Goal: Complete application form

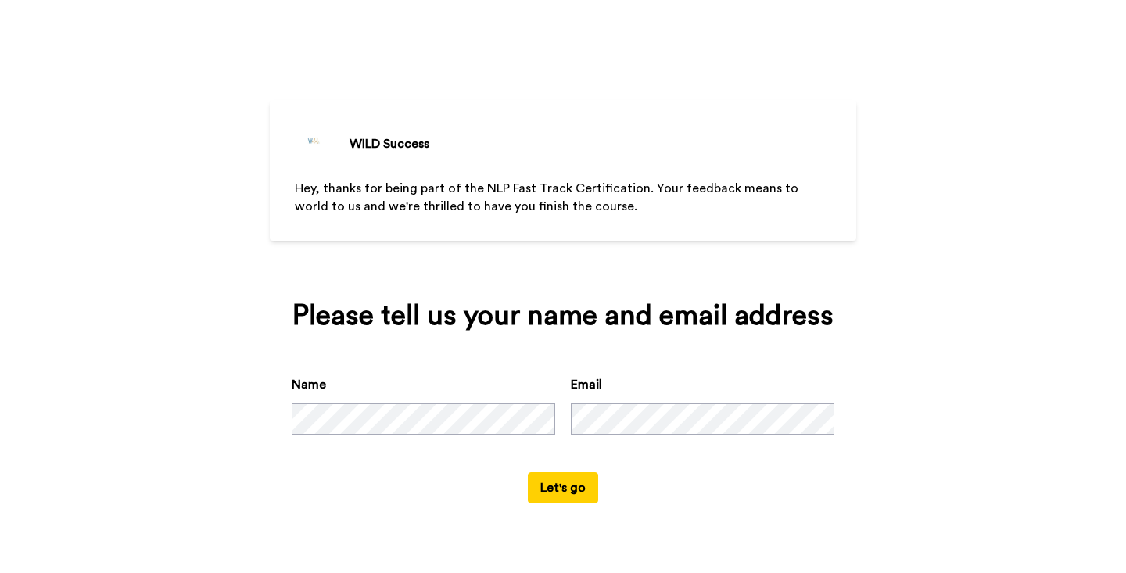
click at [556, 487] on button "Let's go" at bounding box center [563, 487] width 70 height 31
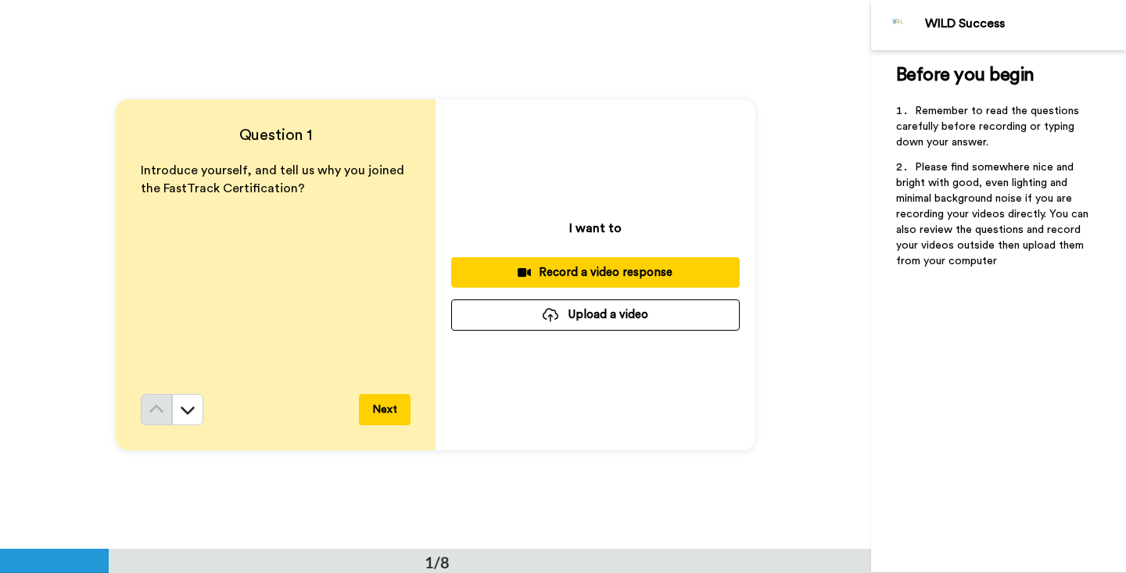
click at [589, 318] on button "Upload a video" at bounding box center [595, 315] width 289 height 30
click at [382, 409] on button "Next" at bounding box center [385, 409] width 52 height 31
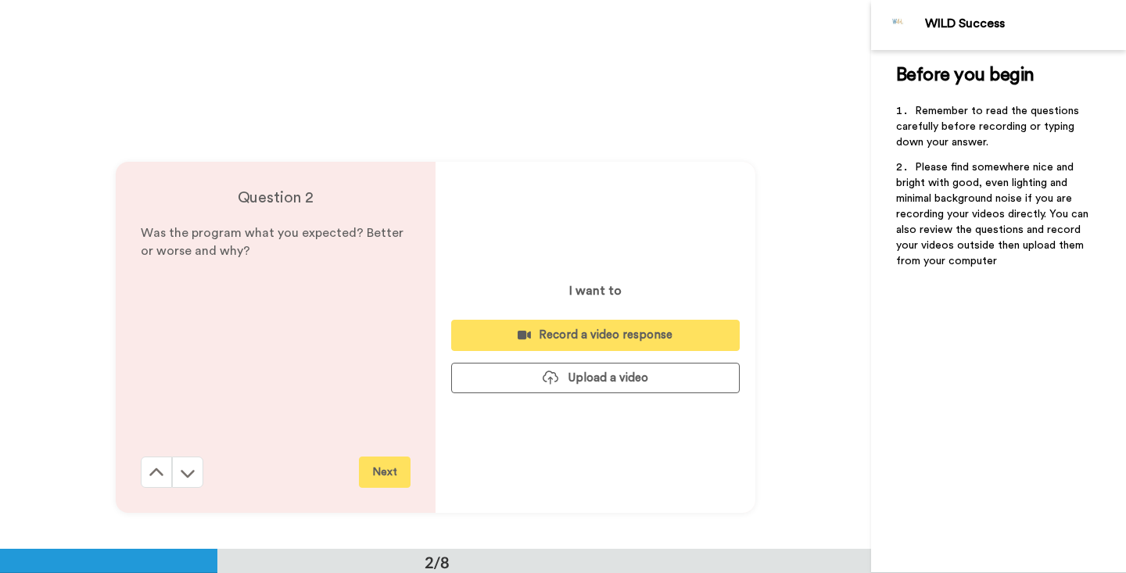
scroll to position [550, 0]
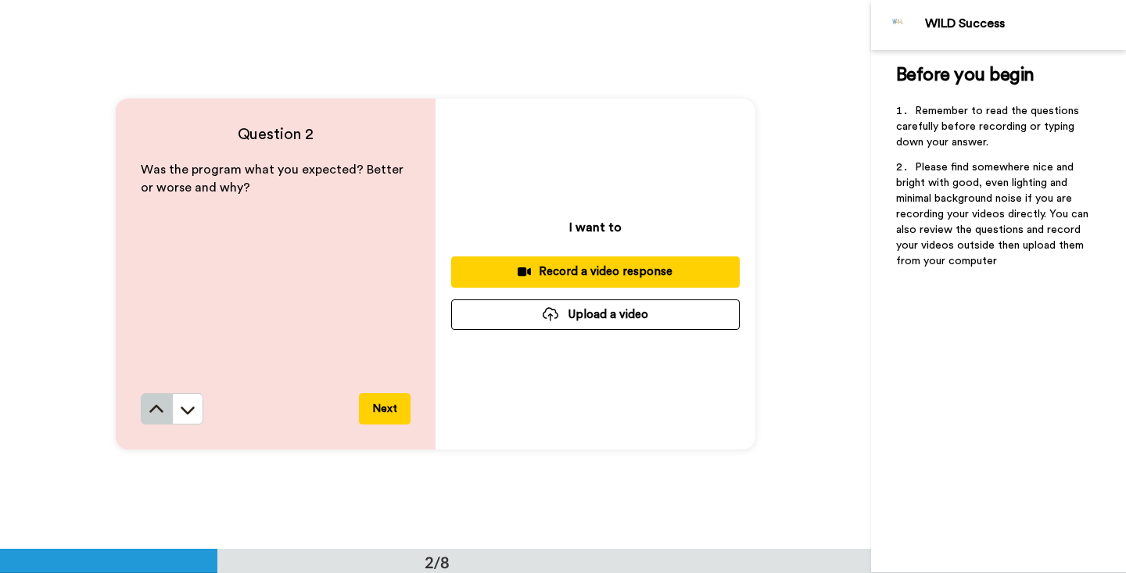
click at [156, 408] on icon at bounding box center [157, 410] width 16 height 16
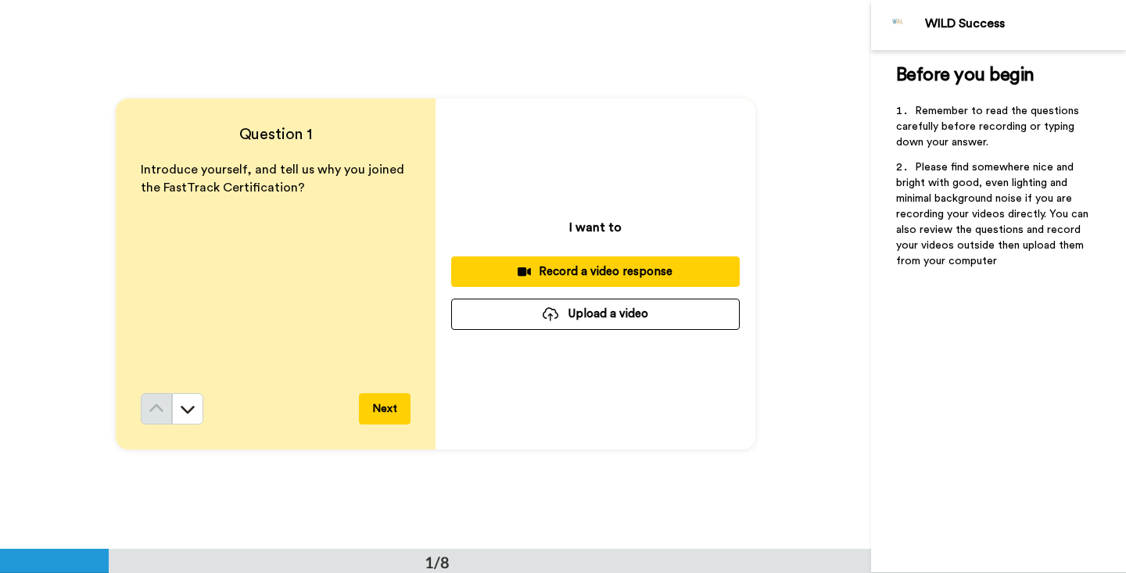
scroll to position [0, 0]
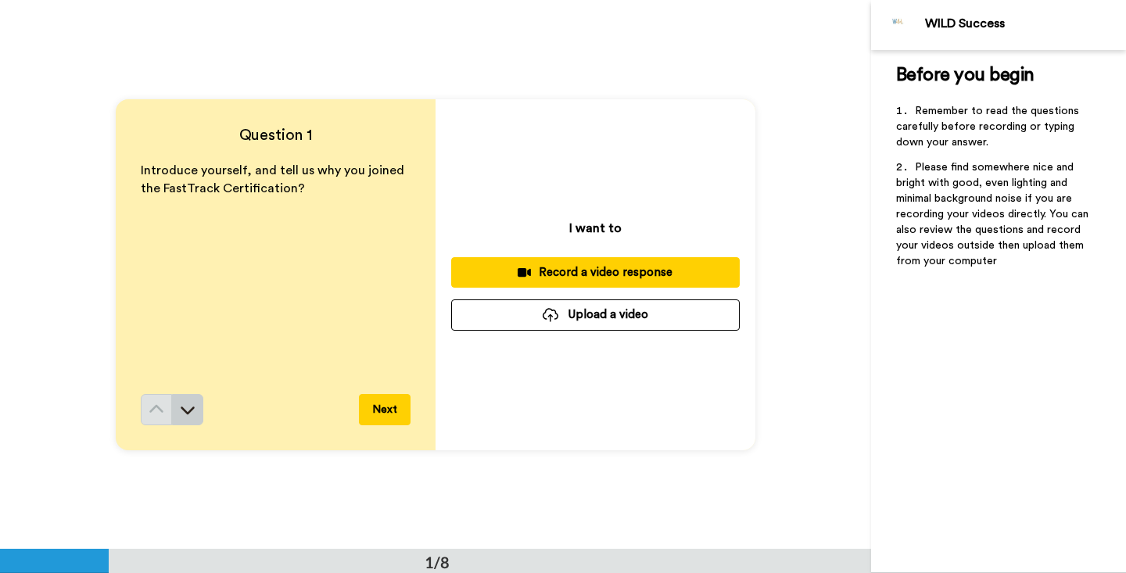
click at [192, 402] on icon at bounding box center [188, 410] width 16 height 16
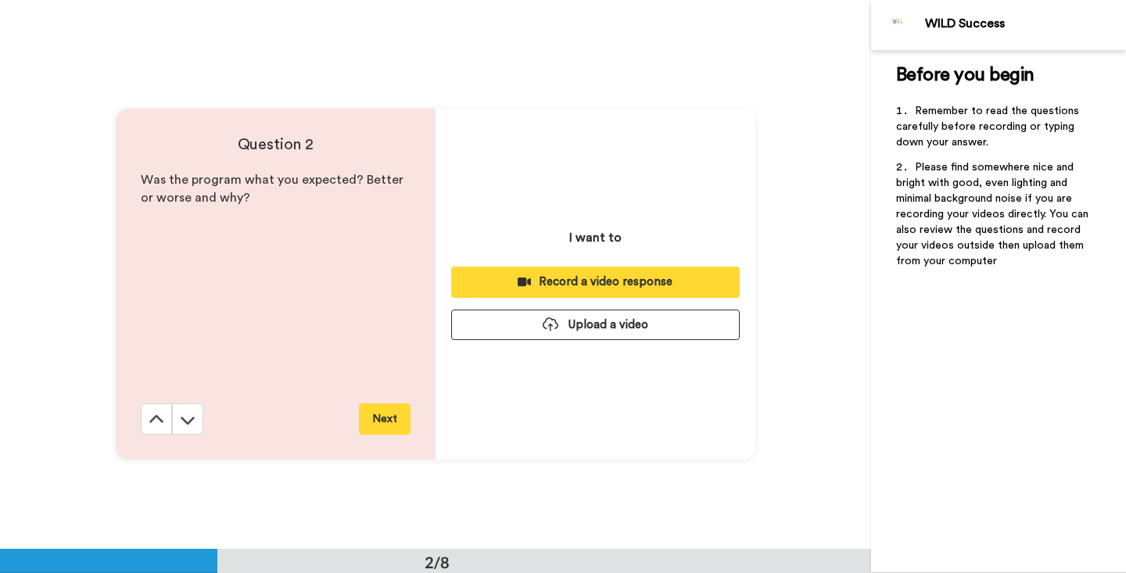
scroll to position [550, 0]
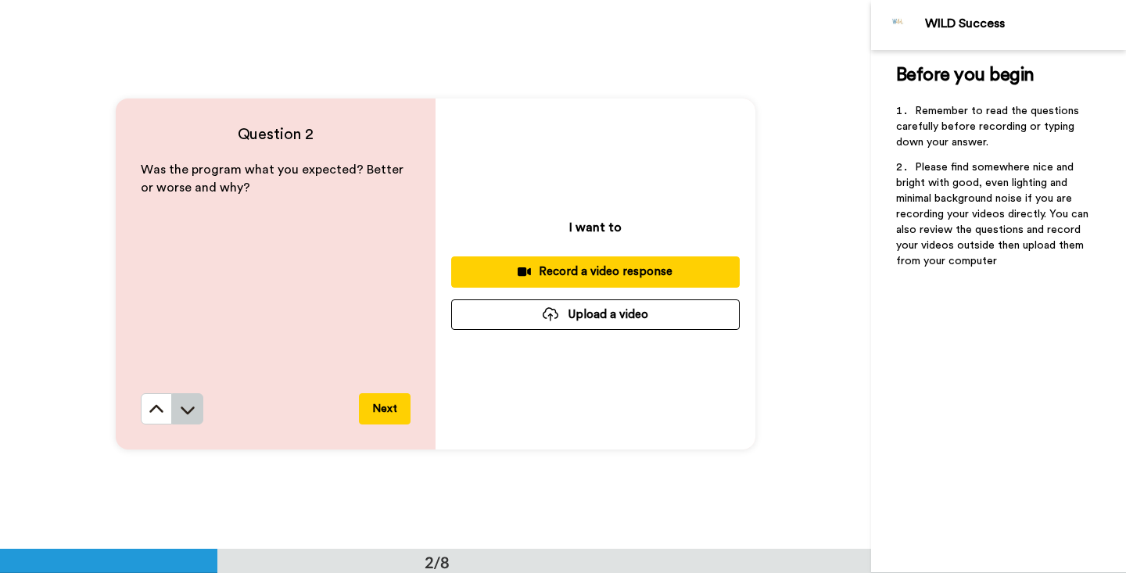
click at [188, 411] on icon at bounding box center [188, 410] width 16 height 16
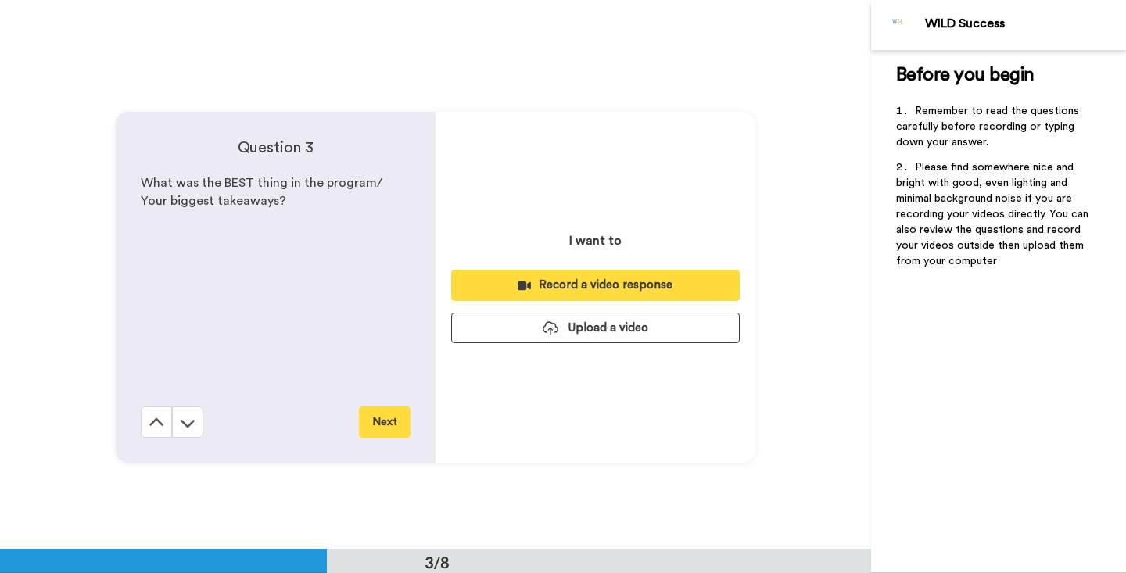
scroll to position [1099, 0]
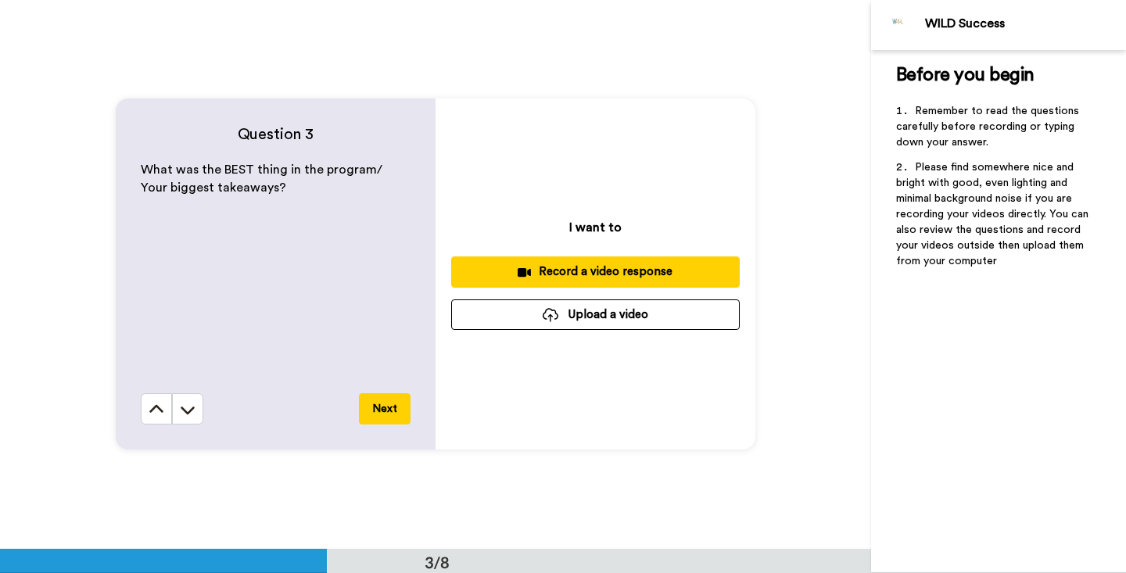
click at [188, 411] on icon at bounding box center [188, 410] width 16 height 16
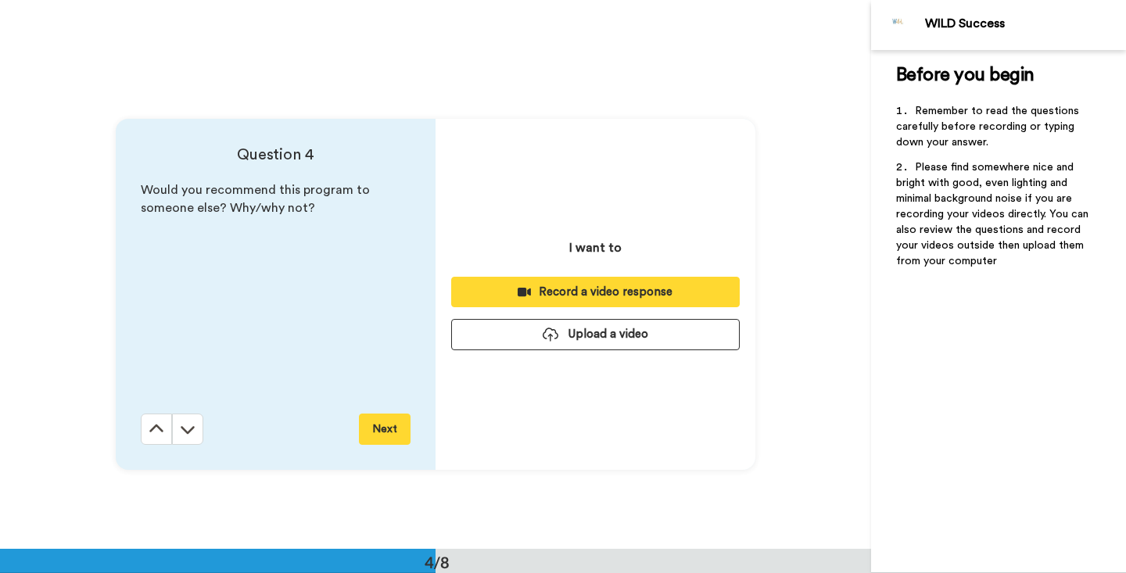
scroll to position [1649, 0]
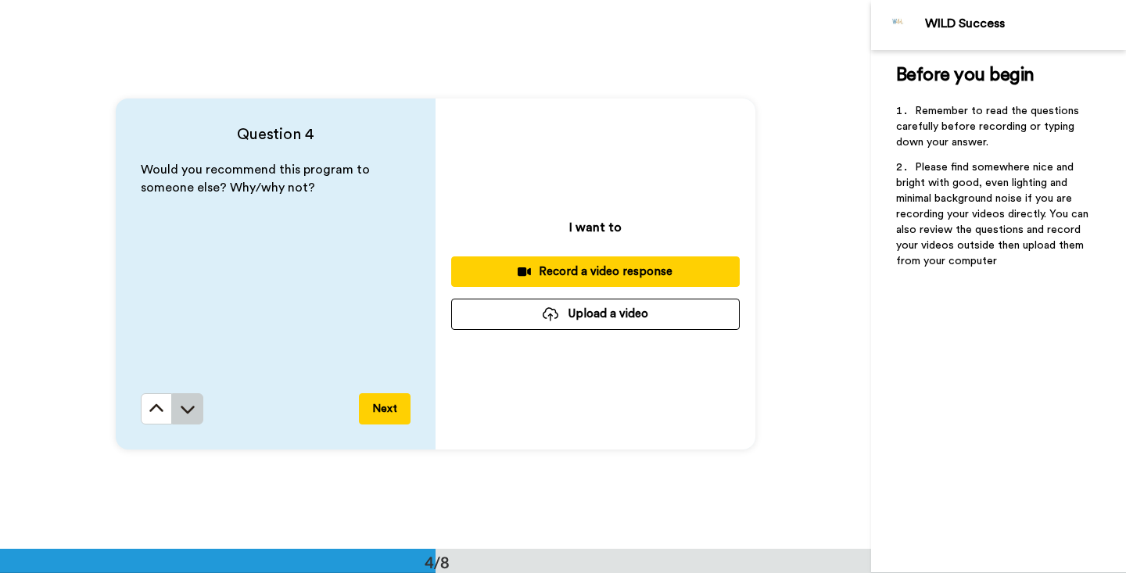
click at [188, 411] on icon at bounding box center [188, 409] width 16 height 16
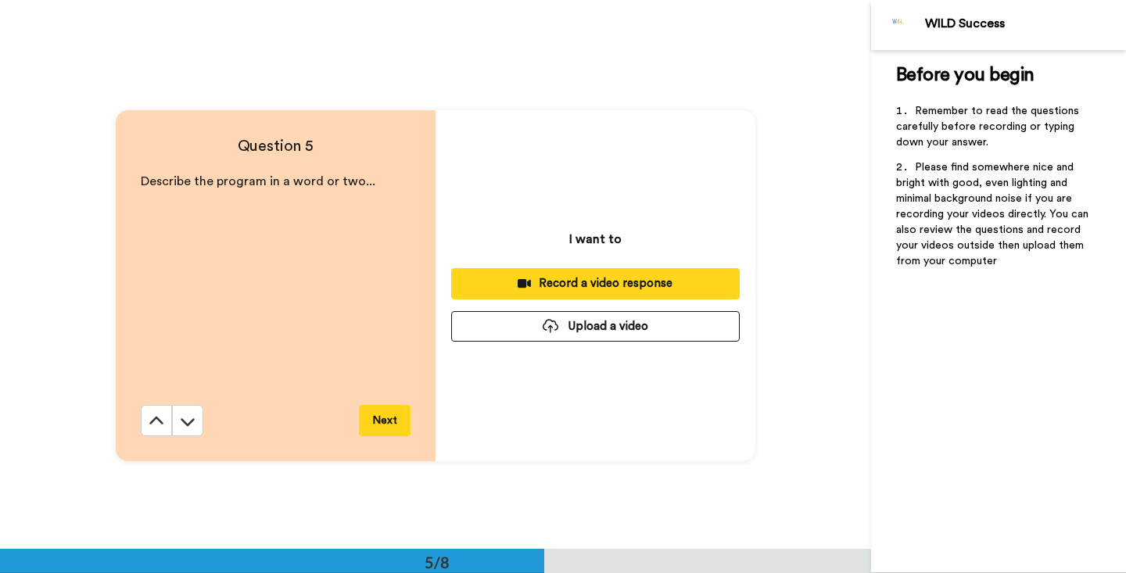
scroll to position [2197, 0]
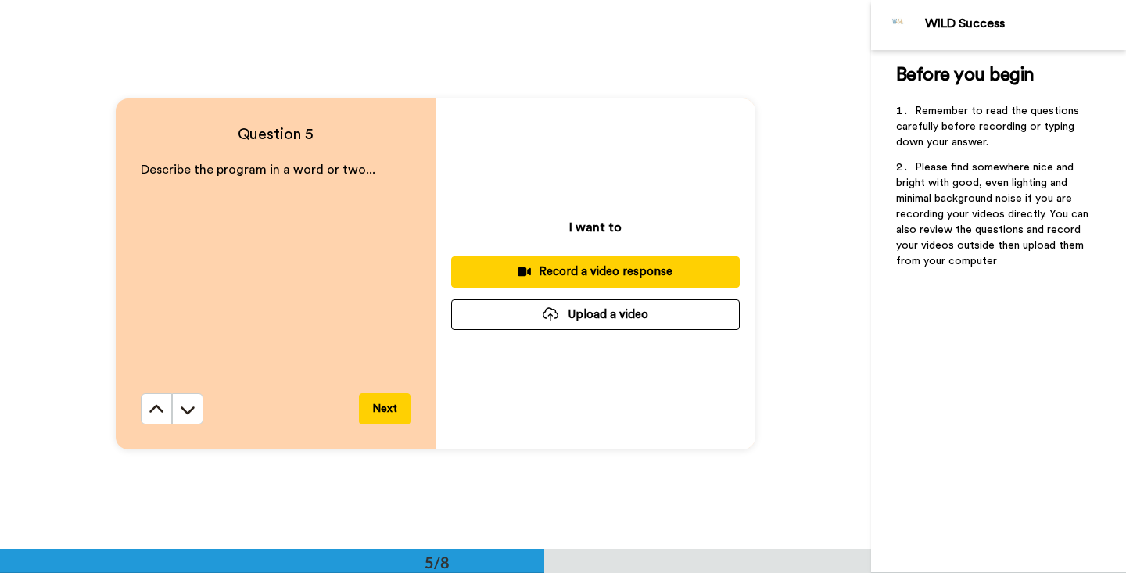
click at [188, 411] on icon at bounding box center [188, 410] width 16 height 16
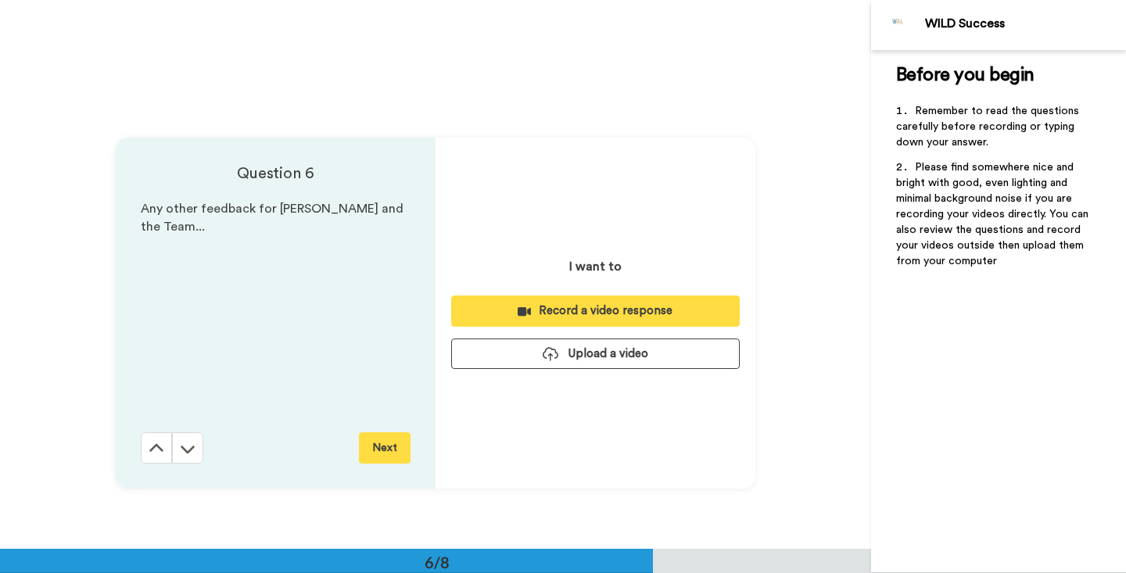
scroll to position [2746, 0]
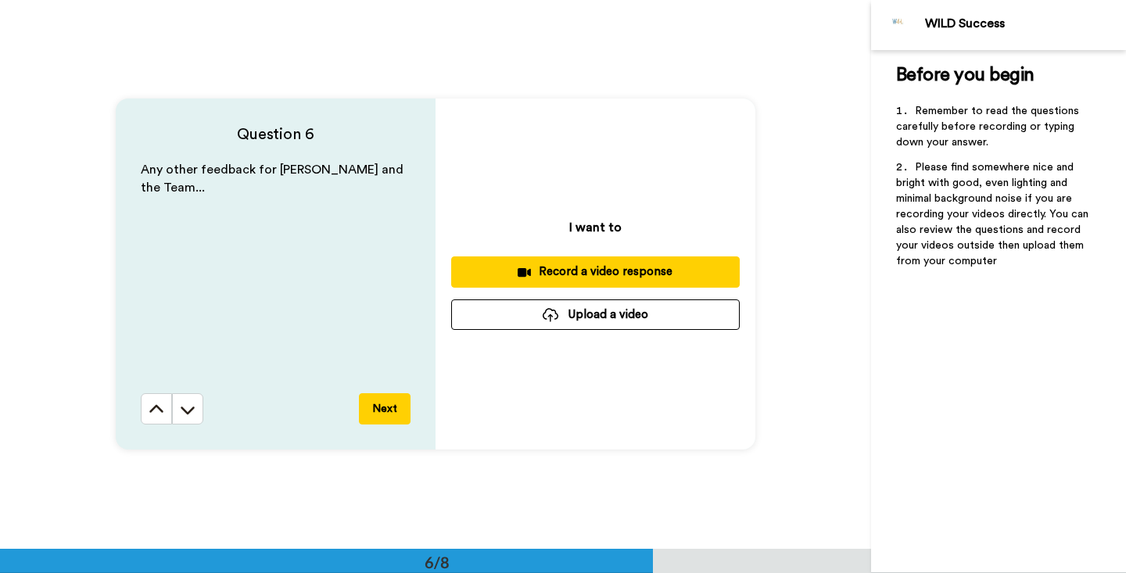
click at [188, 411] on icon at bounding box center [188, 410] width 16 height 16
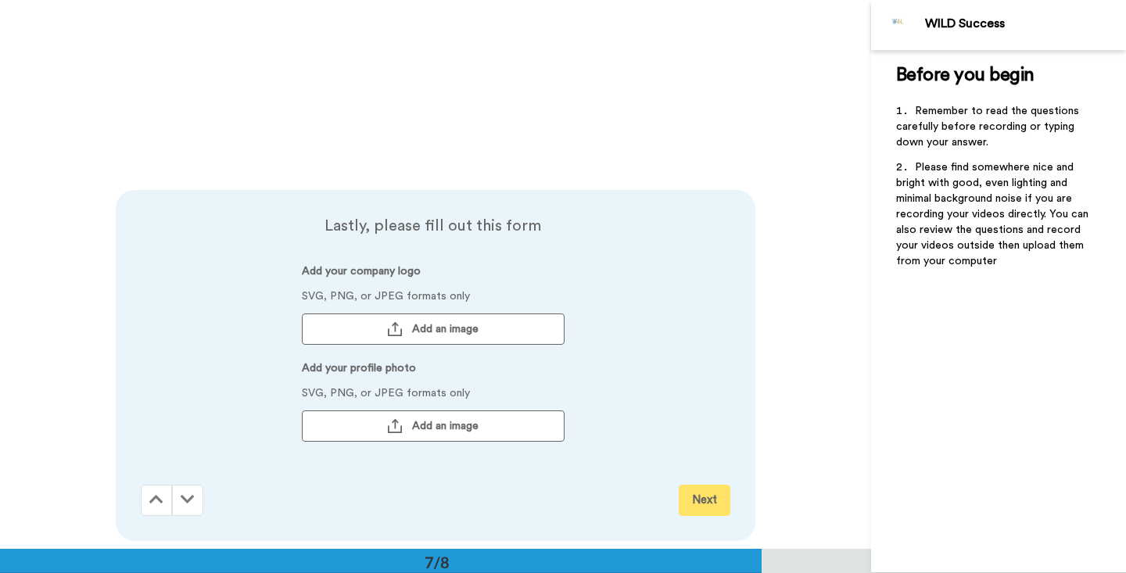
scroll to position [3296, 0]
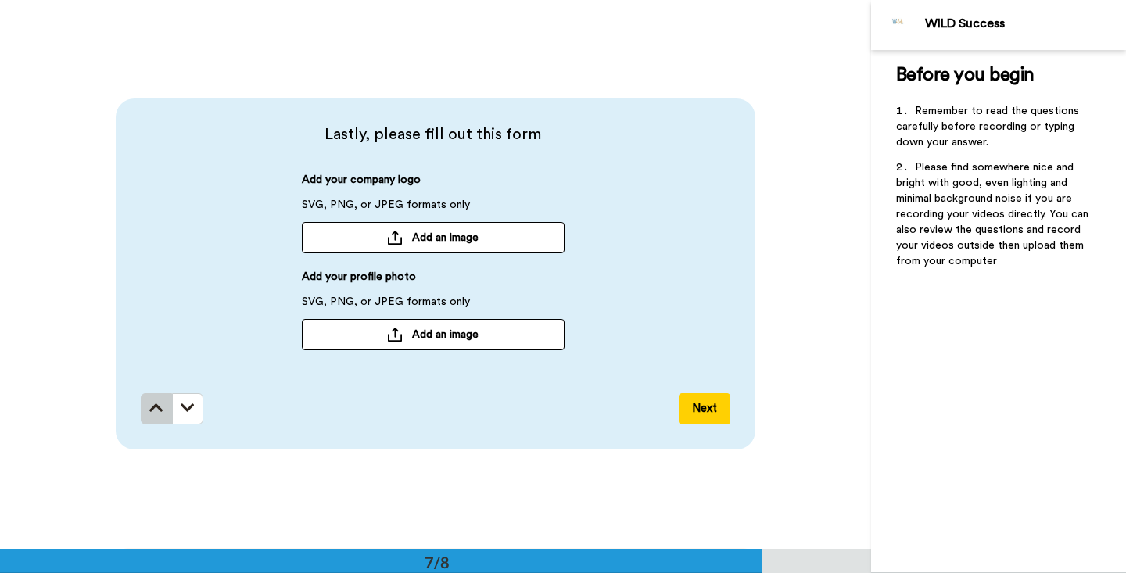
click at [158, 414] on icon at bounding box center [156, 408] width 14 height 16
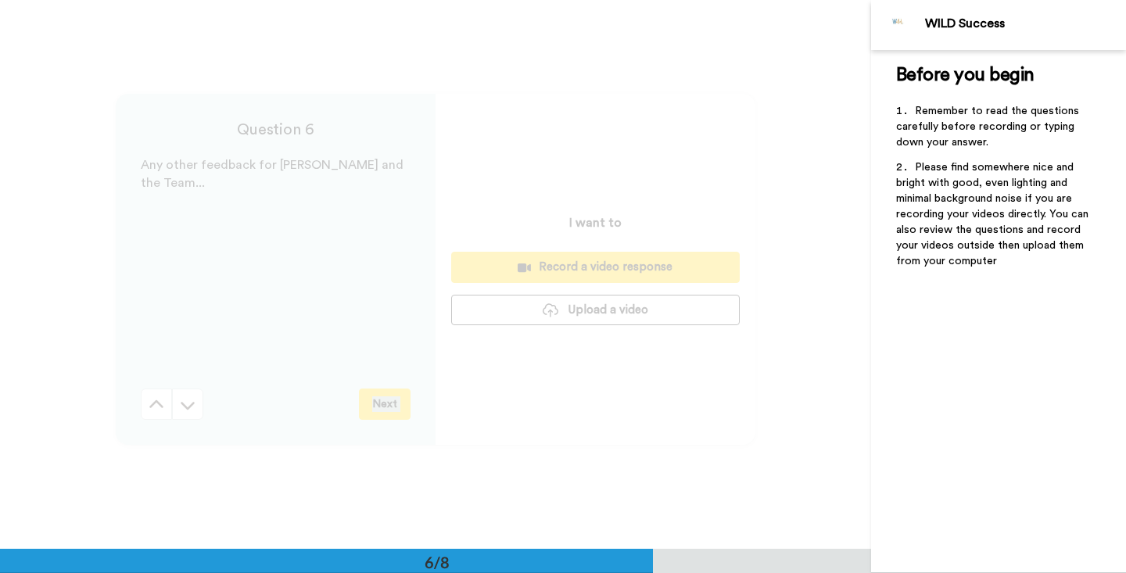
click at [158, 414] on div "Question 6 Any other feedback for [PERSON_NAME] and the Team... Next" at bounding box center [276, 269] width 320 height 351
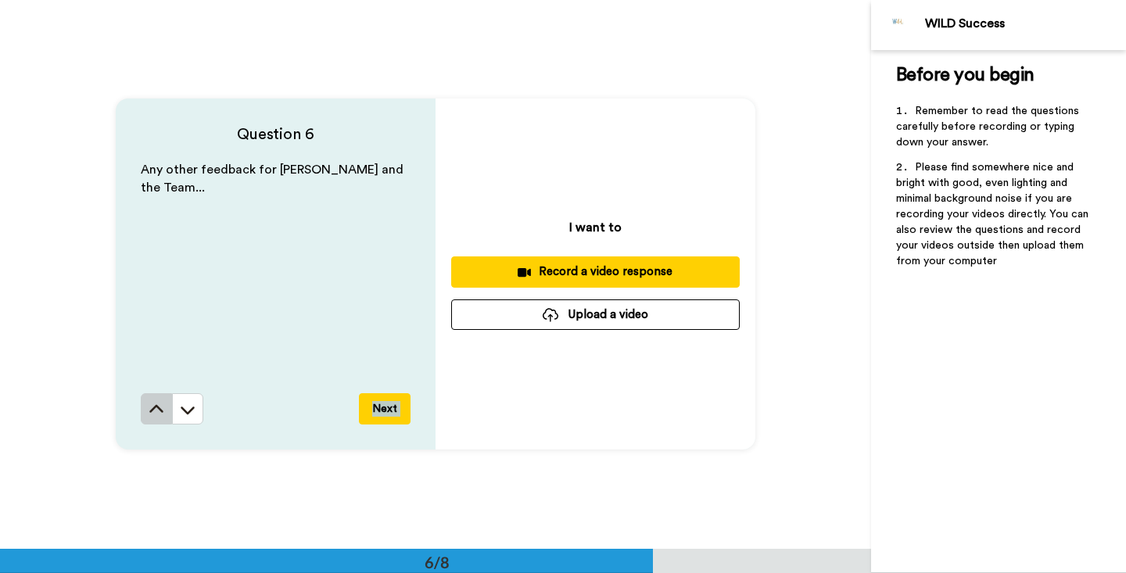
click at [157, 411] on icon at bounding box center [157, 410] width 16 height 16
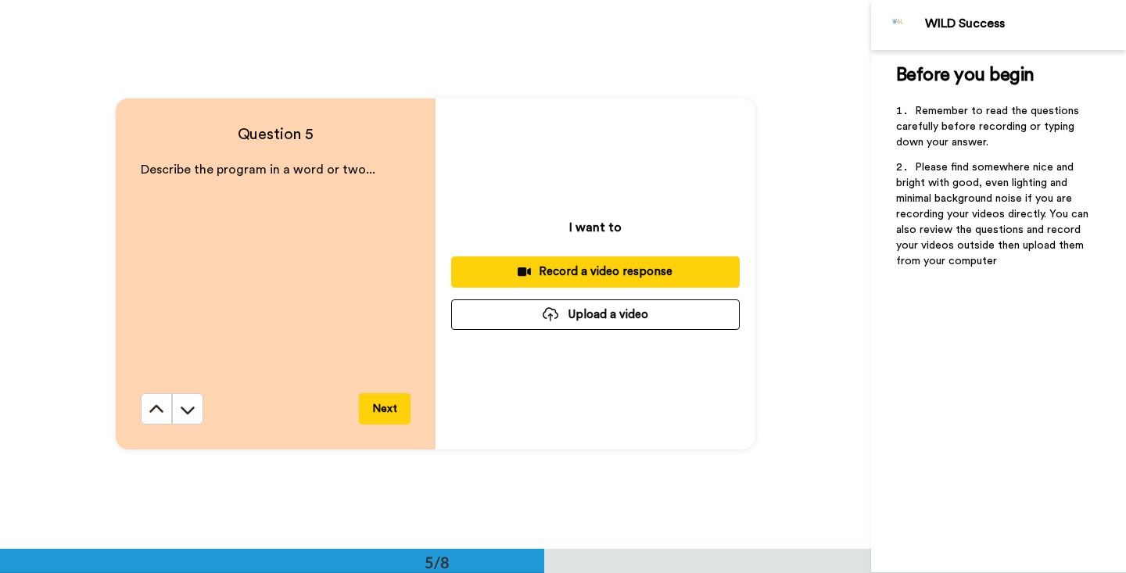
click at [157, 411] on icon at bounding box center [157, 410] width 16 height 16
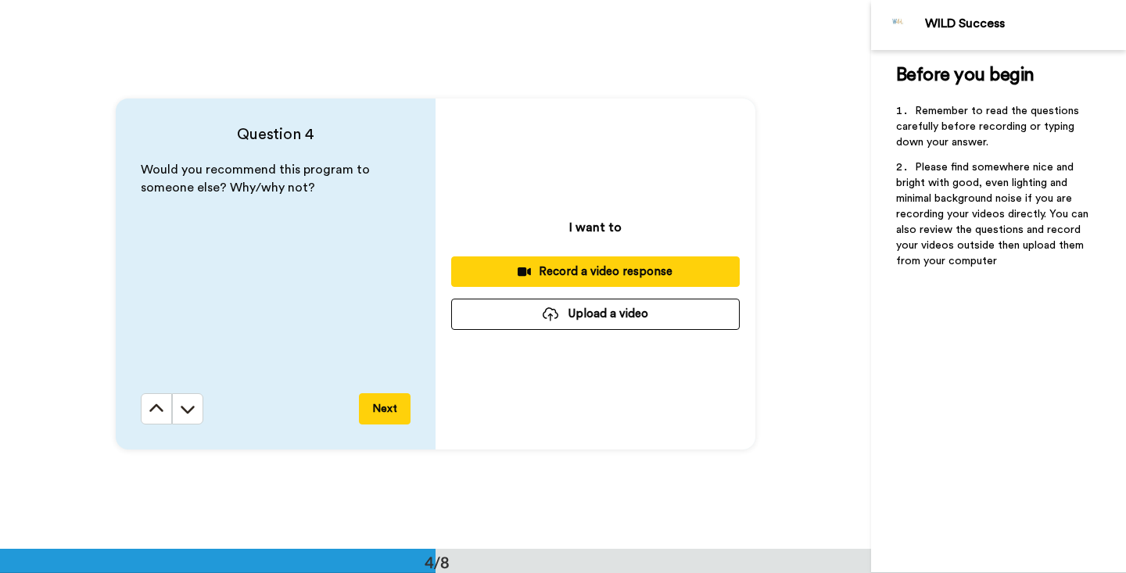
click at [157, 411] on icon at bounding box center [157, 409] width 16 height 16
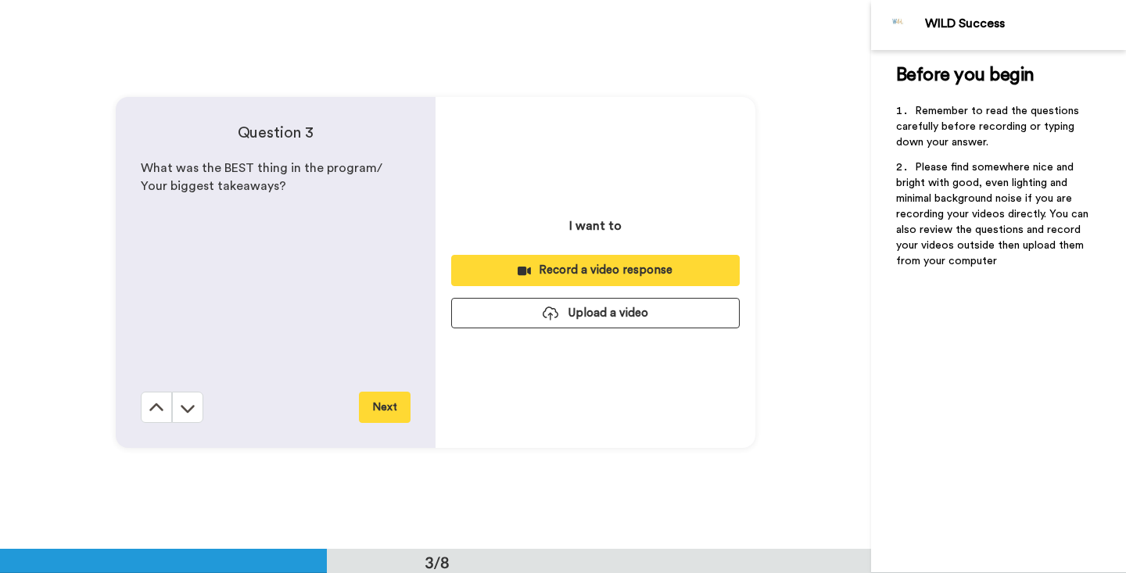
click at [157, 411] on icon at bounding box center [157, 408] width 16 height 16
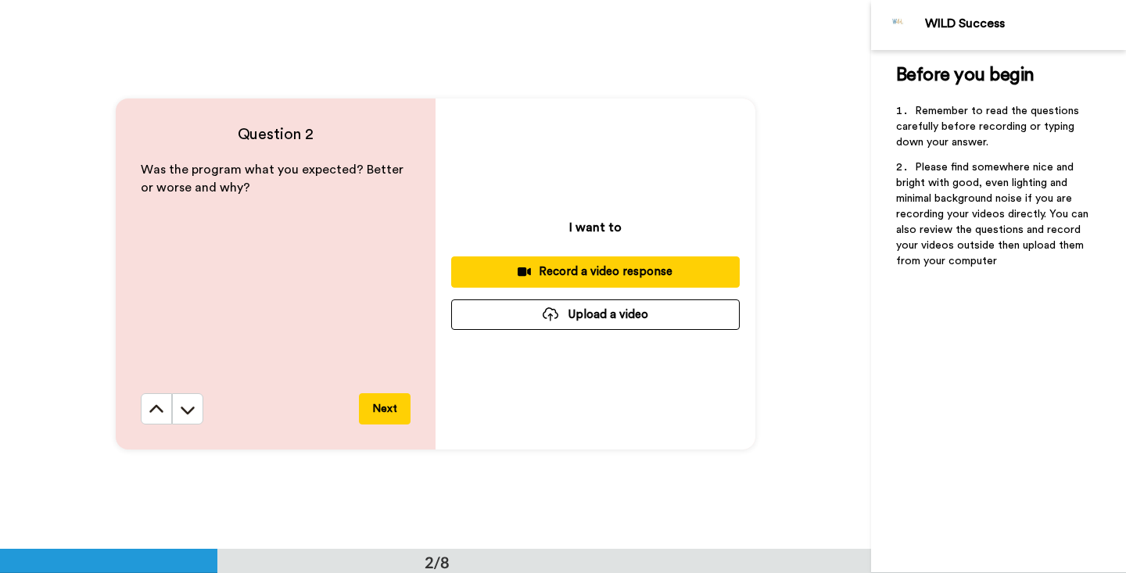
click at [157, 411] on icon at bounding box center [157, 410] width 16 height 16
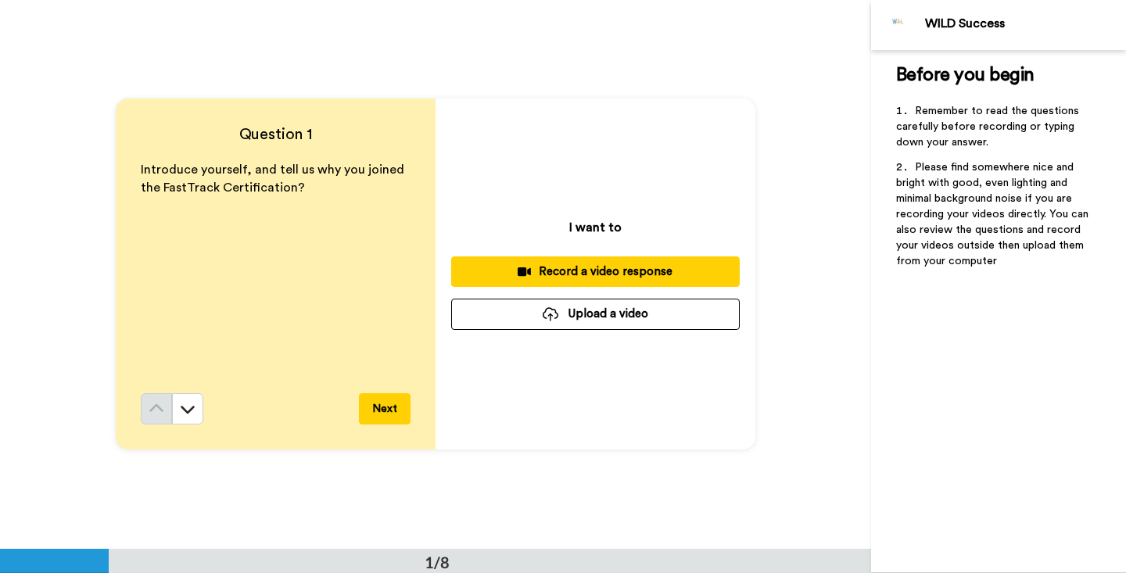
scroll to position [0, 0]
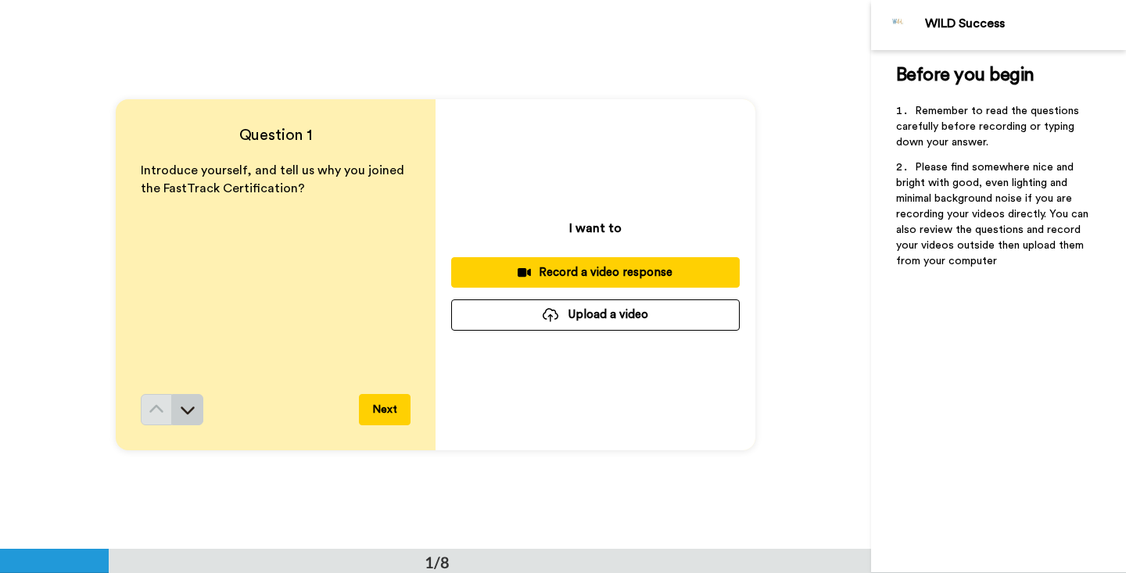
click at [188, 407] on icon at bounding box center [188, 410] width 16 height 16
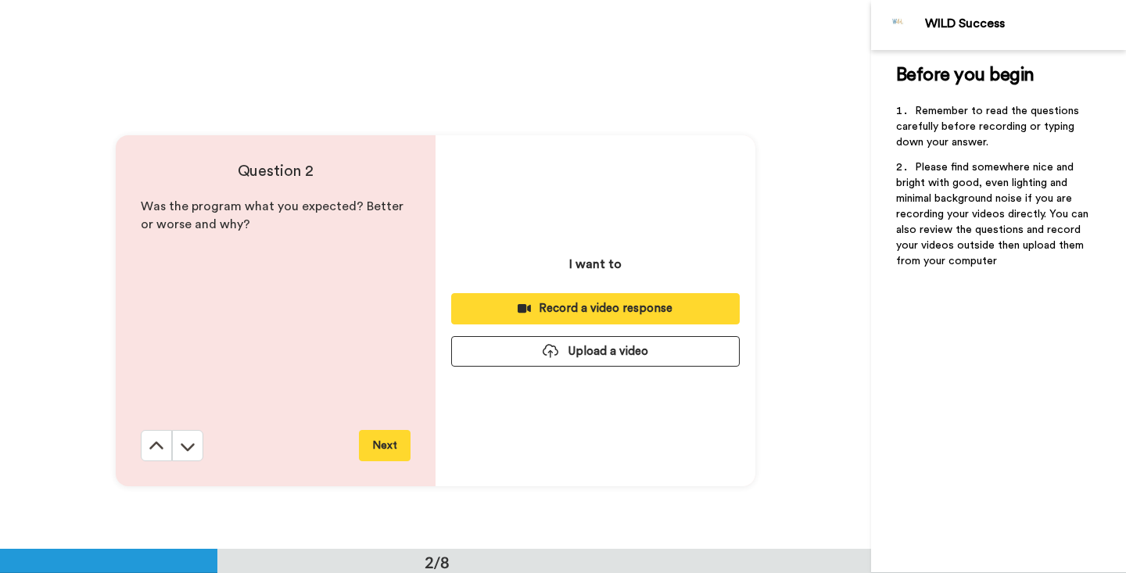
scroll to position [550, 0]
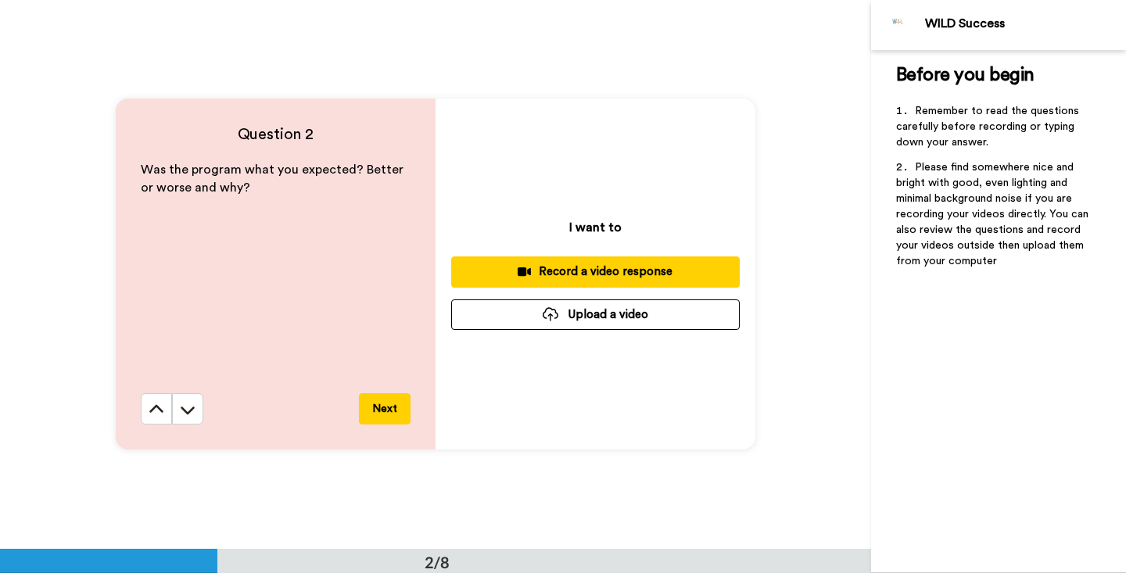
click at [188, 407] on icon at bounding box center [188, 410] width 16 height 16
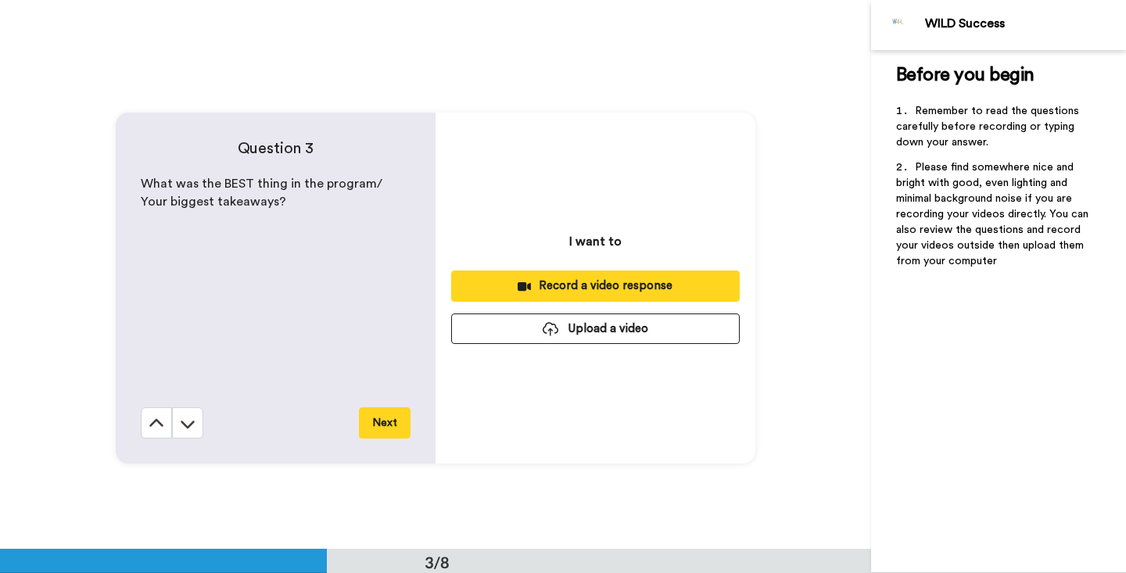
scroll to position [1099, 0]
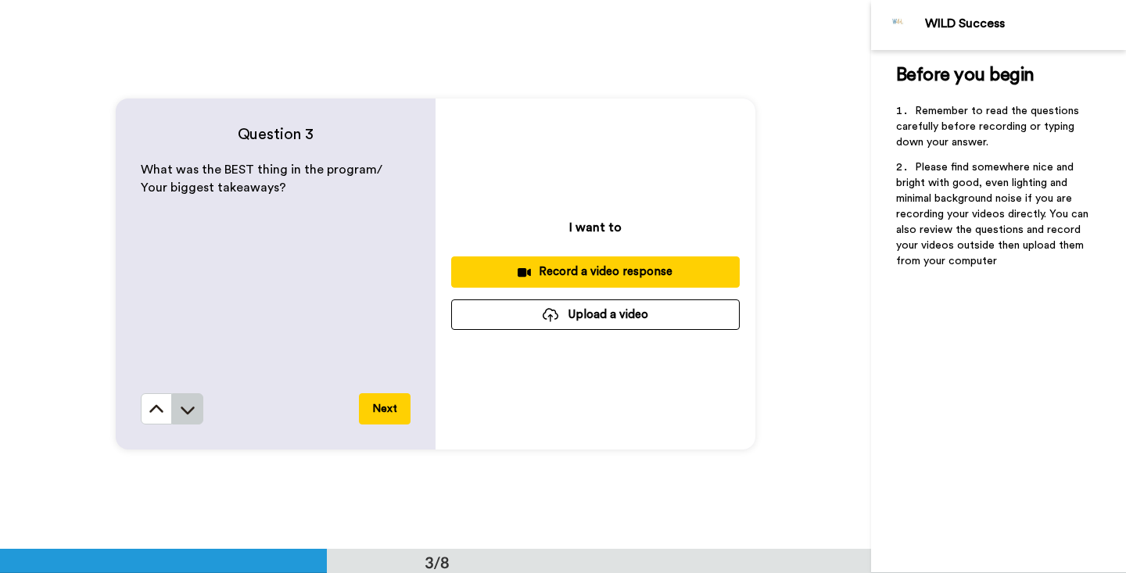
click at [185, 414] on icon at bounding box center [188, 410] width 16 height 16
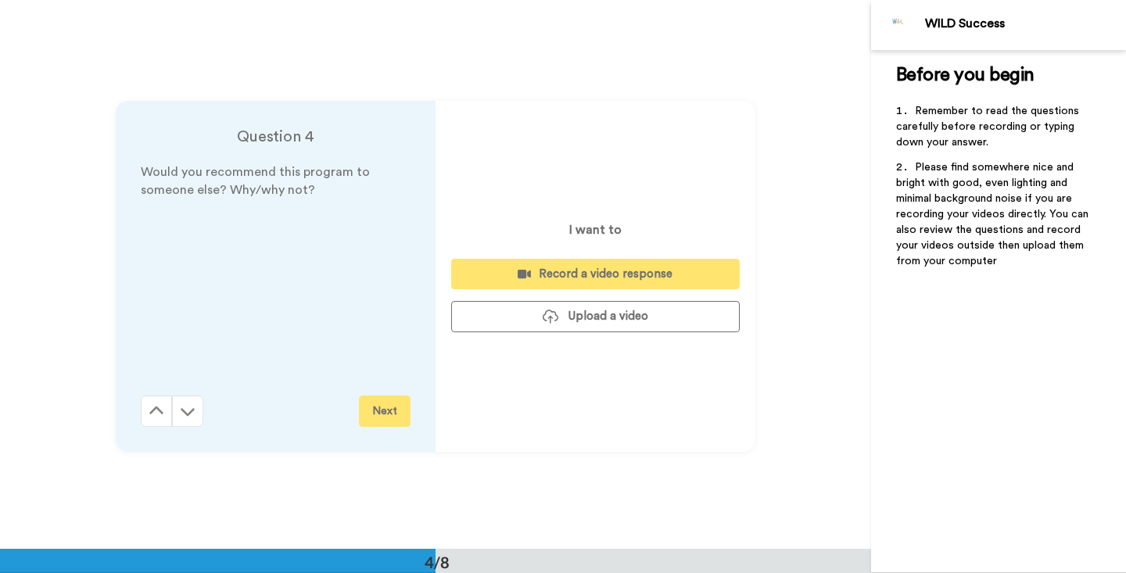
scroll to position [1649, 0]
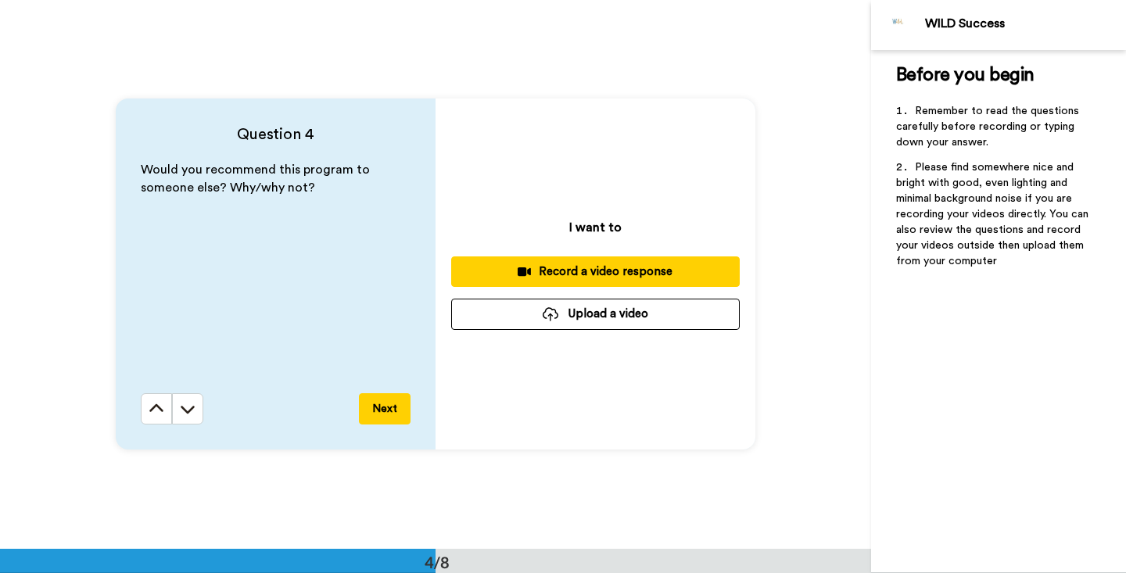
click at [185, 414] on icon at bounding box center [188, 409] width 16 height 16
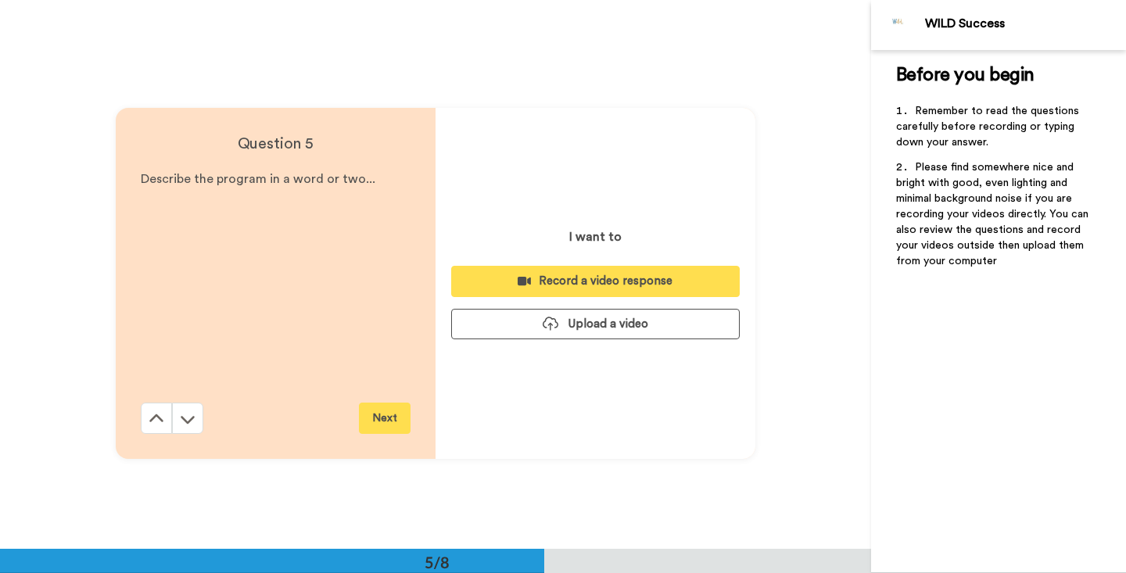
scroll to position [2197, 0]
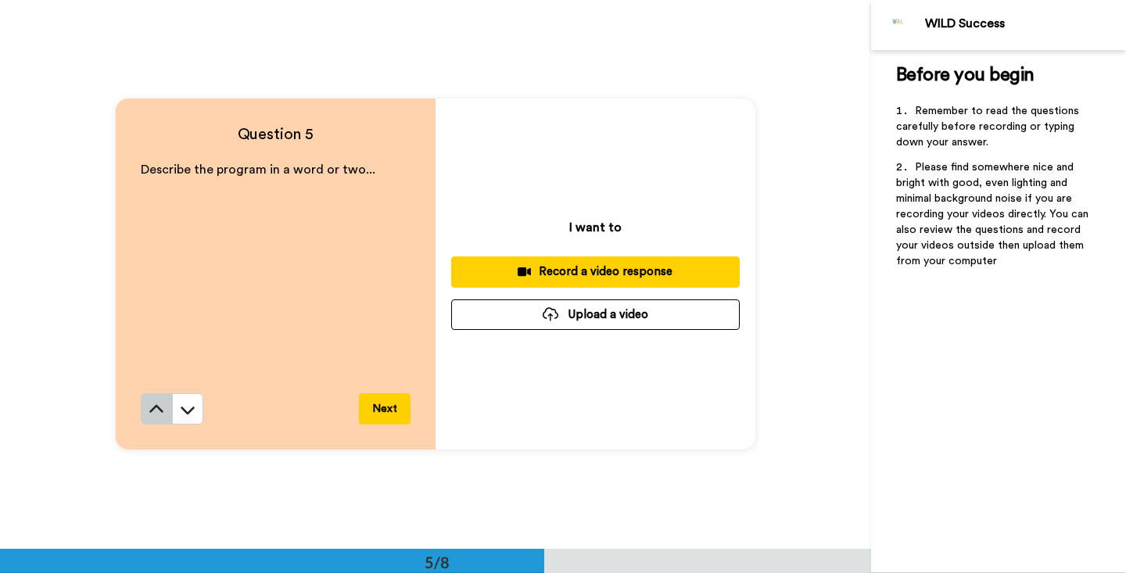
click at [159, 412] on icon at bounding box center [157, 410] width 16 height 16
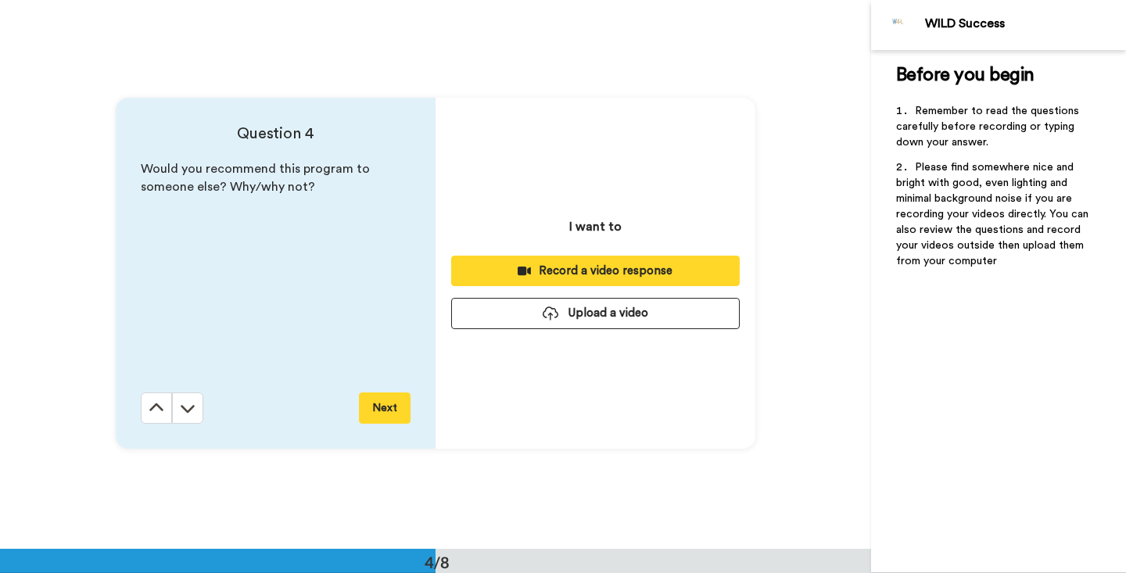
scroll to position [1649, 0]
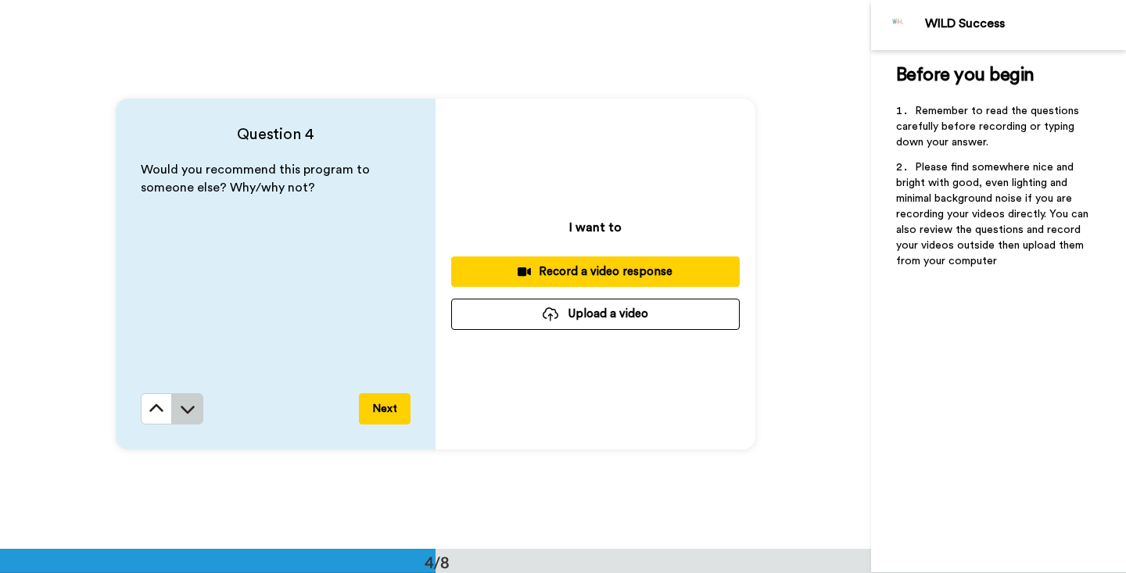
click at [181, 418] on button at bounding box center [187, 408] width 31 height 31
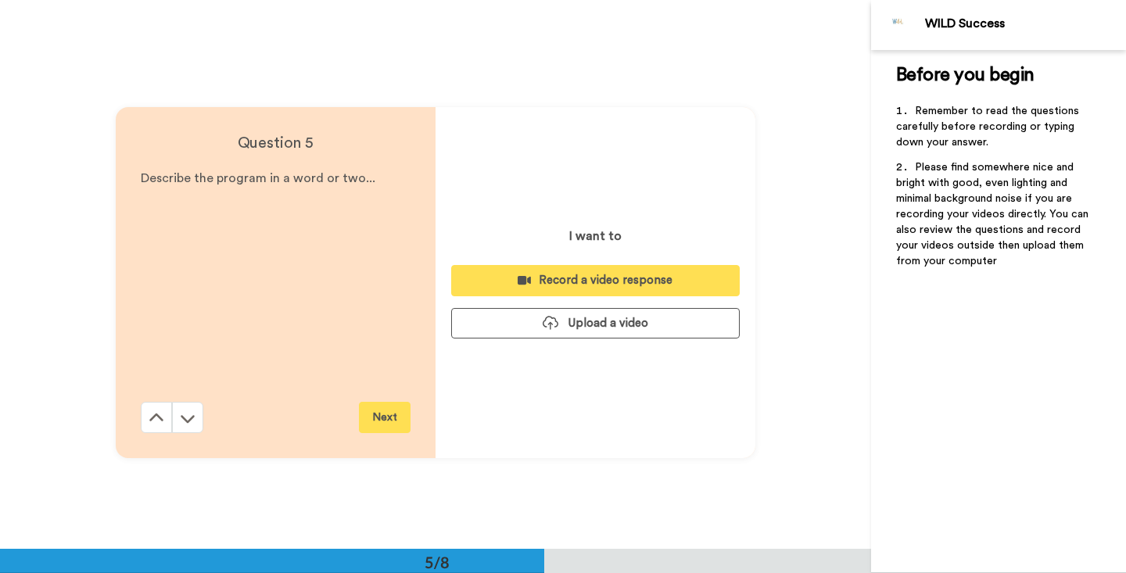
scroll to position [2197, 0]
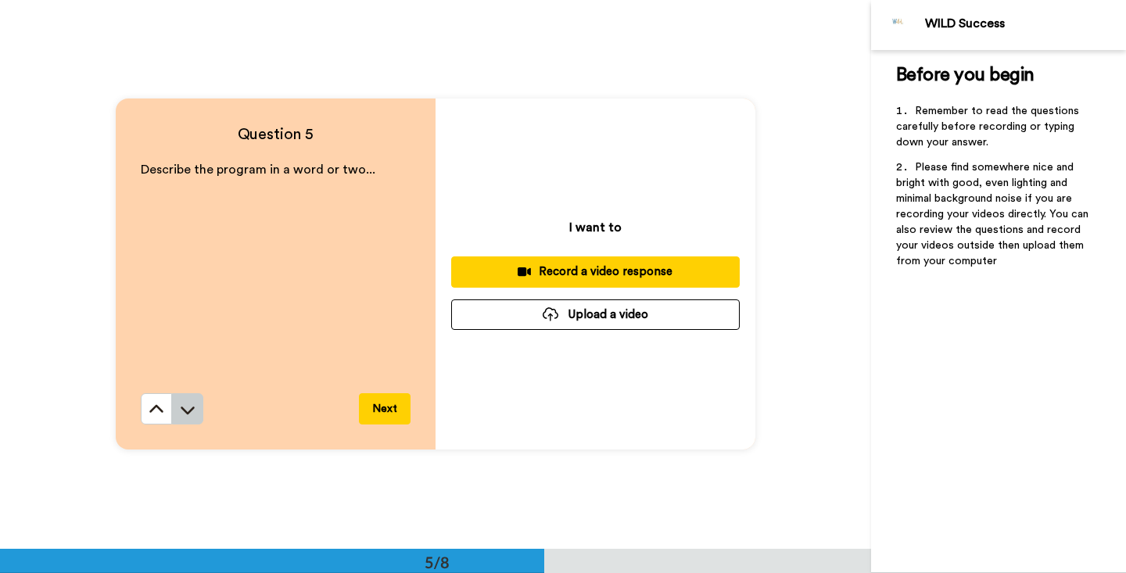
click at [184, 410] on icon at bounding box center [188, 411] width 14 height 8
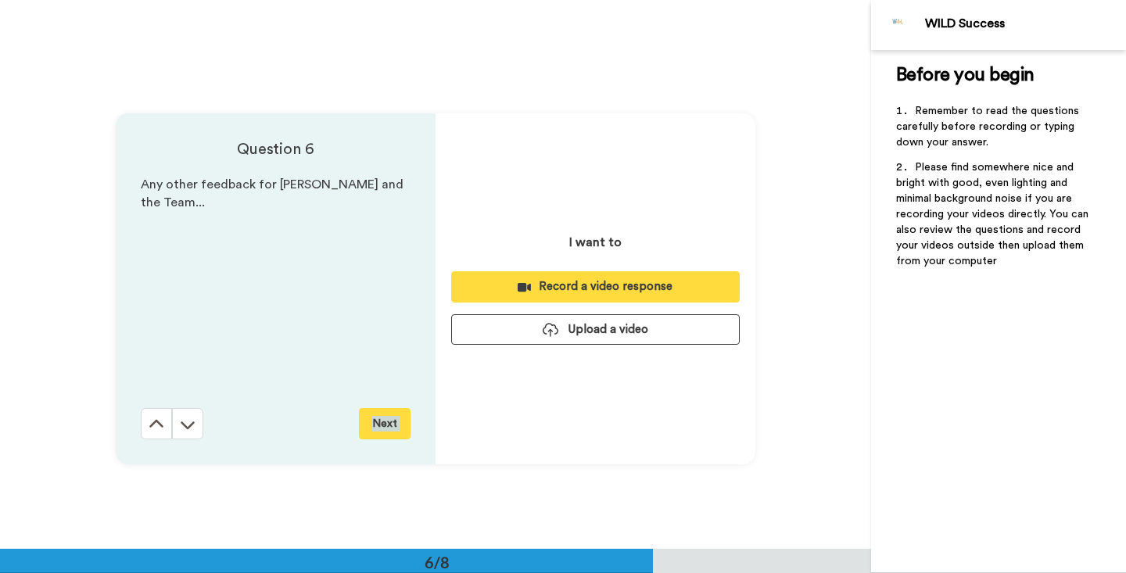
scroll to position [2746, 0]
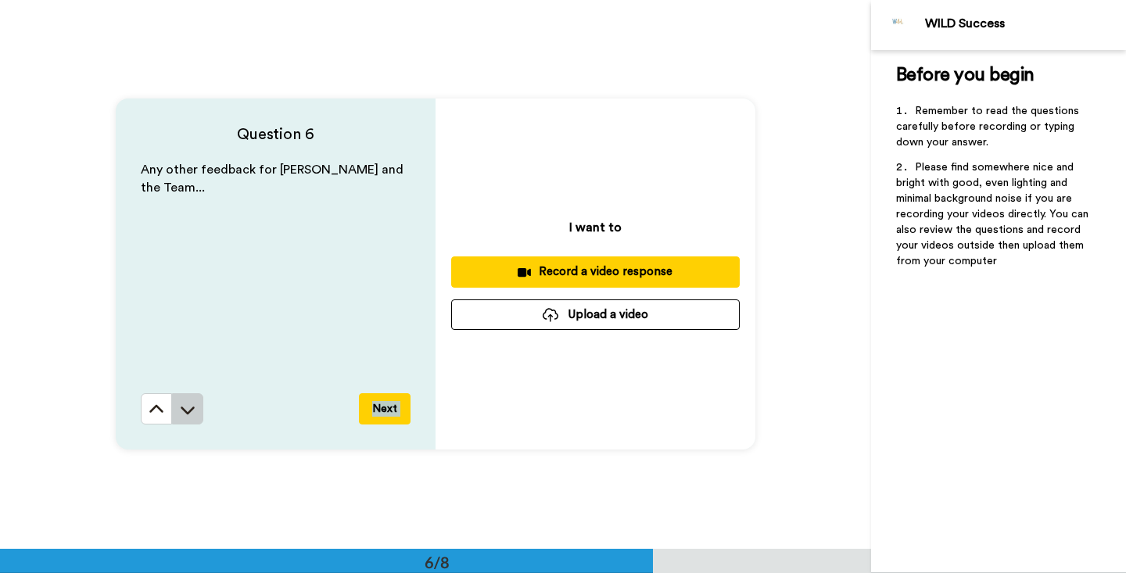
click at [183, 414] on icon at bounding box center [188, 410] width 16 height 16
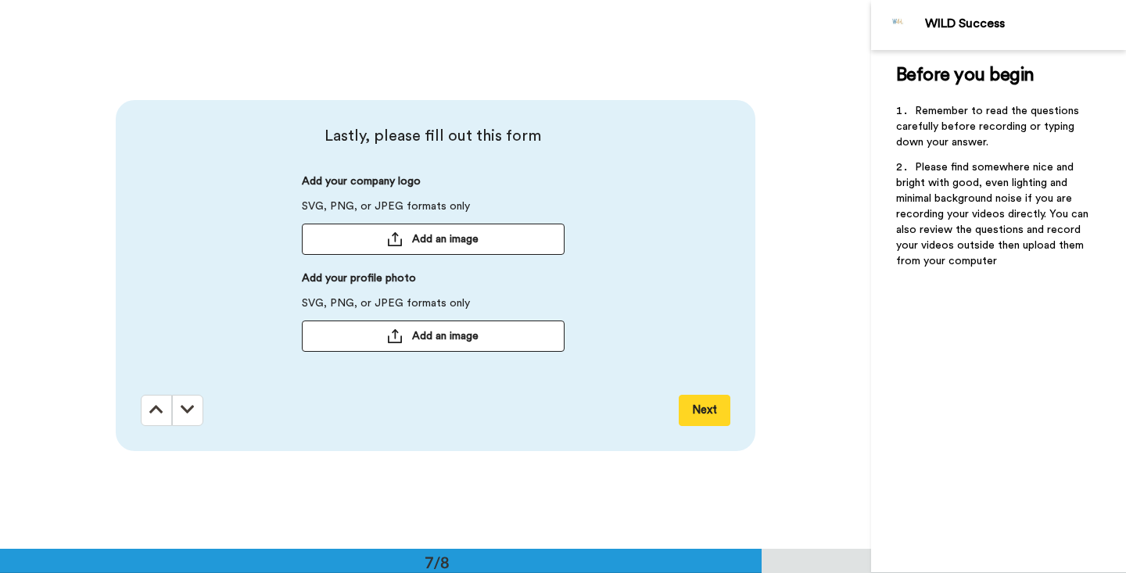
scroll to position [3296, 0]
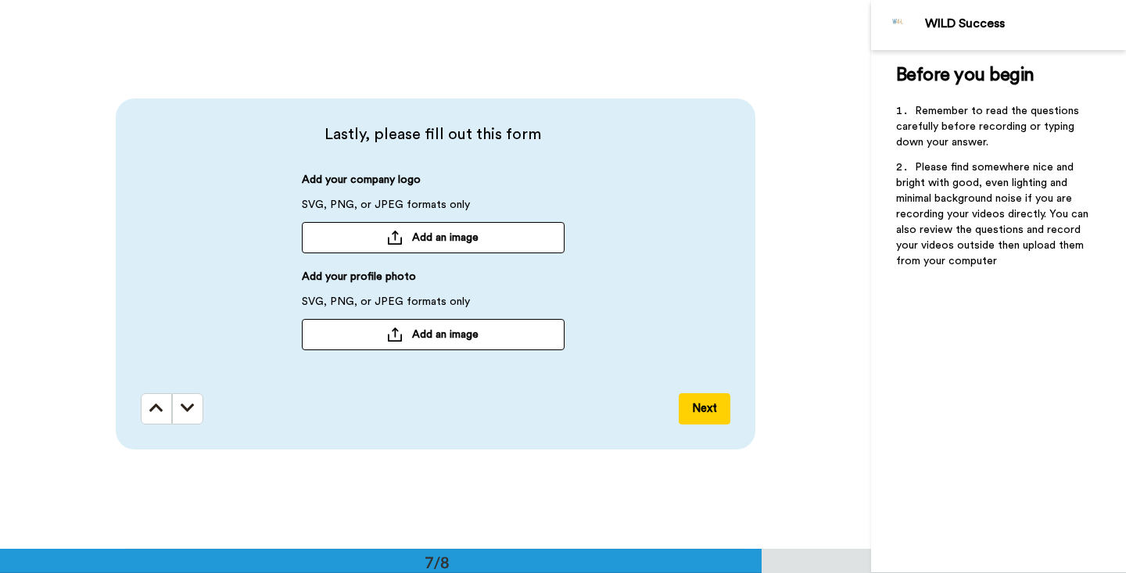
click at [833, 106] on div "Lastly, please fill out this form Add your company logo SVG, PNG, or JPEG forma…" at bounding box center [435, 273] width 871 height 549
click at [809, 108] on div "Lastly, please fill out this form Add your company logo SVG, PNG, or JPEG forma…" at bounding box center [435, 273] width 871 height 549
click at [822, 132] on div "Lastly, please fill out this form Add your company logo SVG, PNG, or JPEG forma…" at bounding box center [435, 273] width 871 height 549
click at [408, 334] on button "Add an image" at bounding box center [433, 334] width 263 height 31
click at [192, 411] on icon at bounding box center [188, 408] width 14 height 16
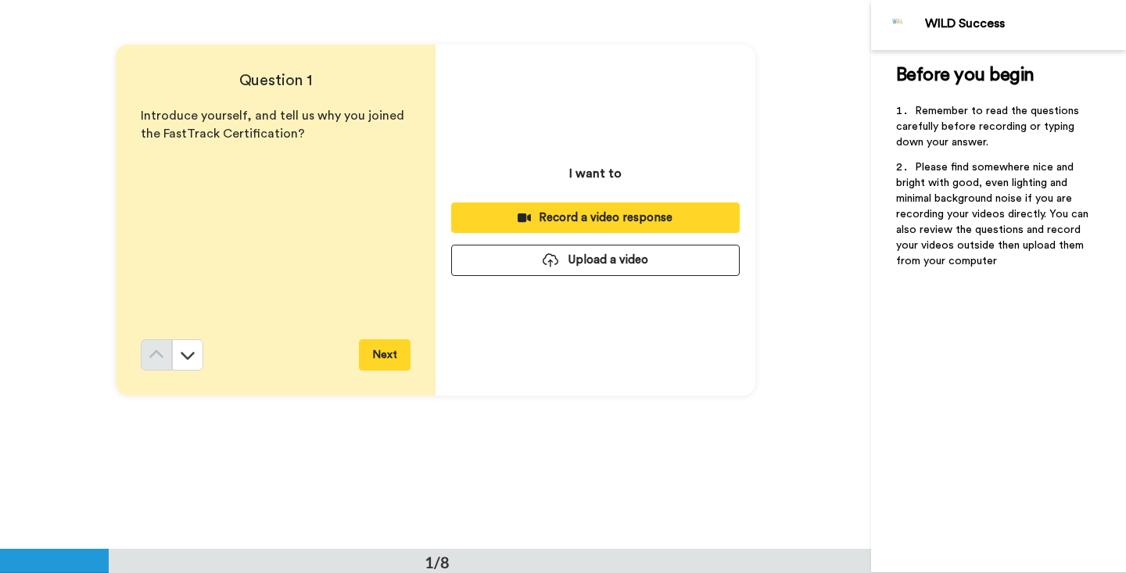
scroll to position [0, 0]
